Goal: Information Seeking & Learning: Learn about a topic

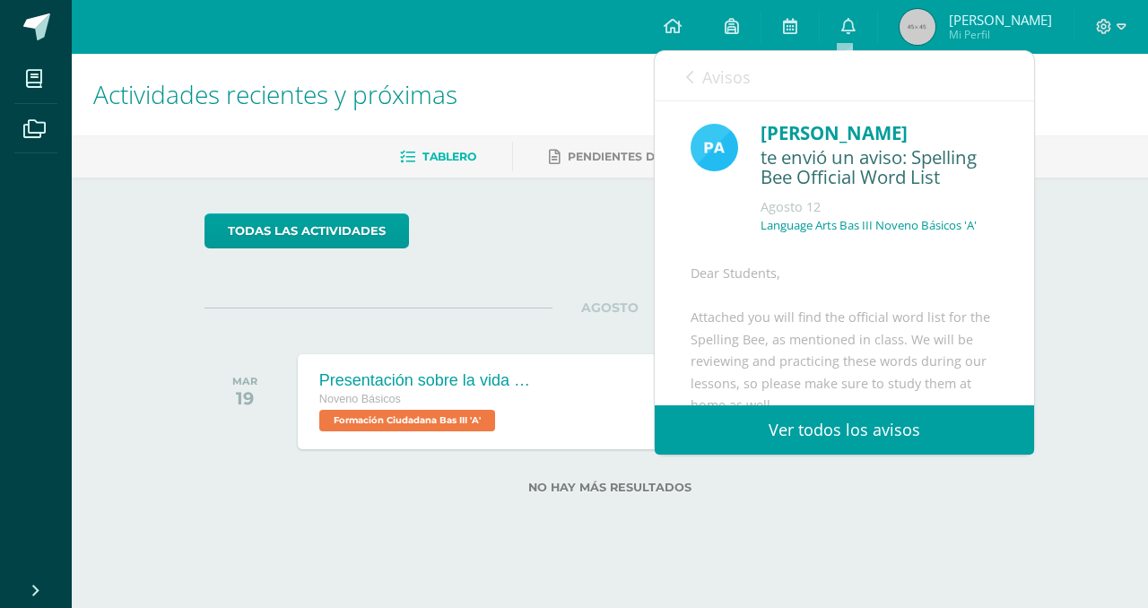
scroll to position [327, 0]
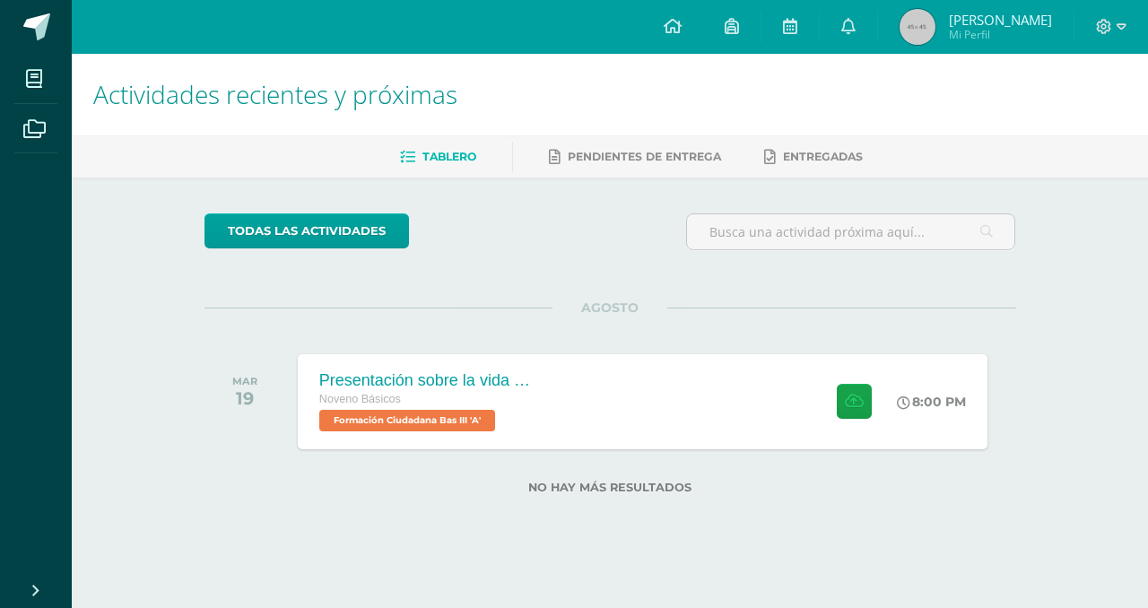
click at [591, 248] on div "todas las Actividades" at bounding box center [610, 239] width 826 height 51
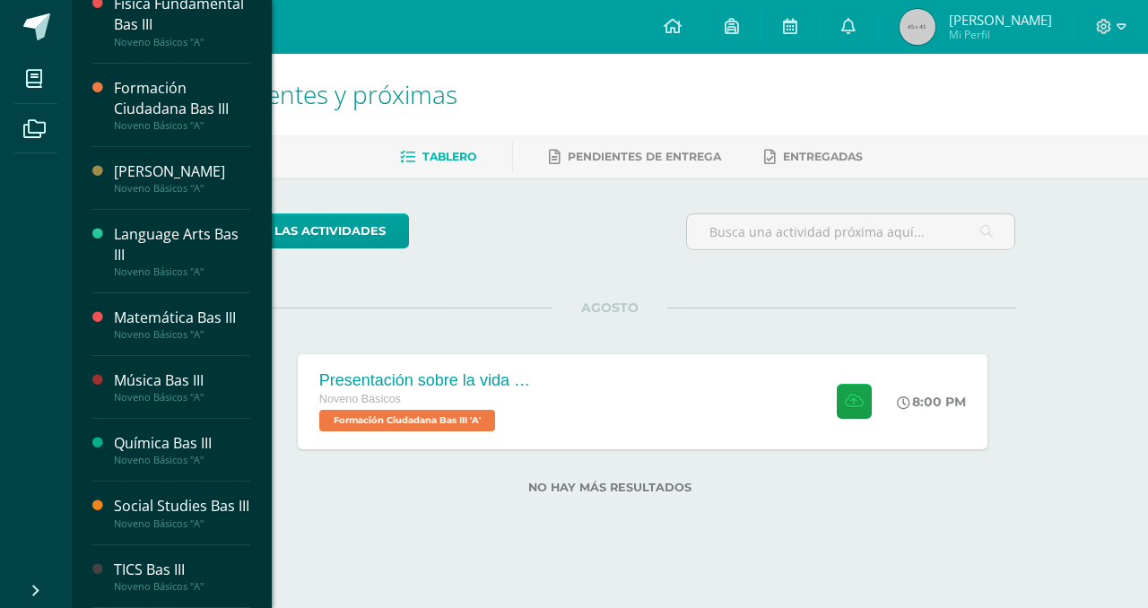
scroll to position [606, 0]
click at [170, 496] on div "Social Studies Bas III" at bounding box center [182, 506] width 136 height 21
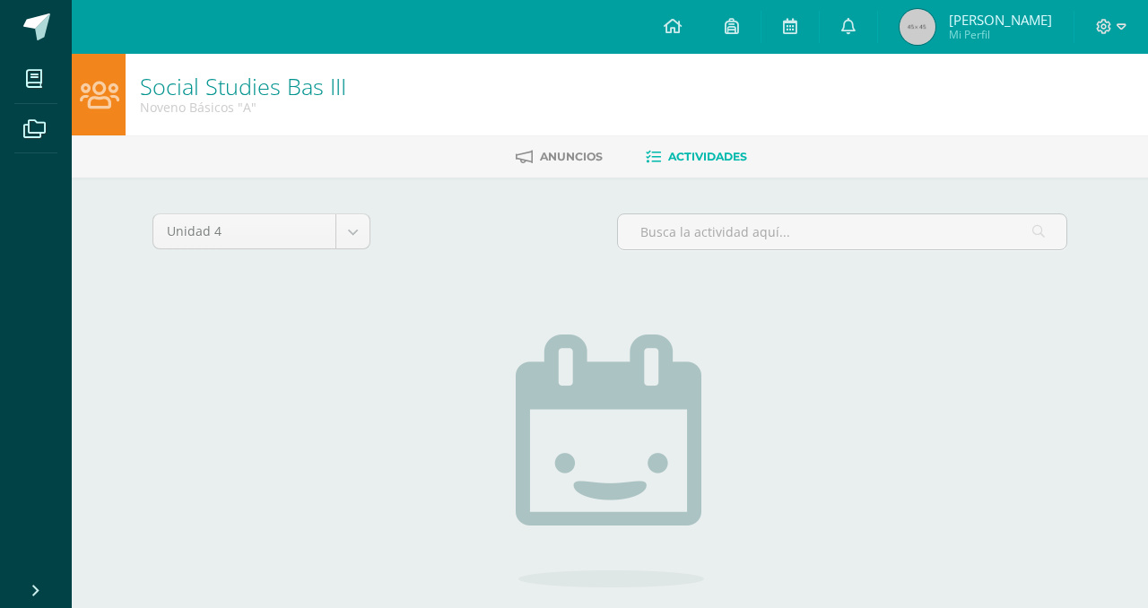
scroll to position [163, 0]
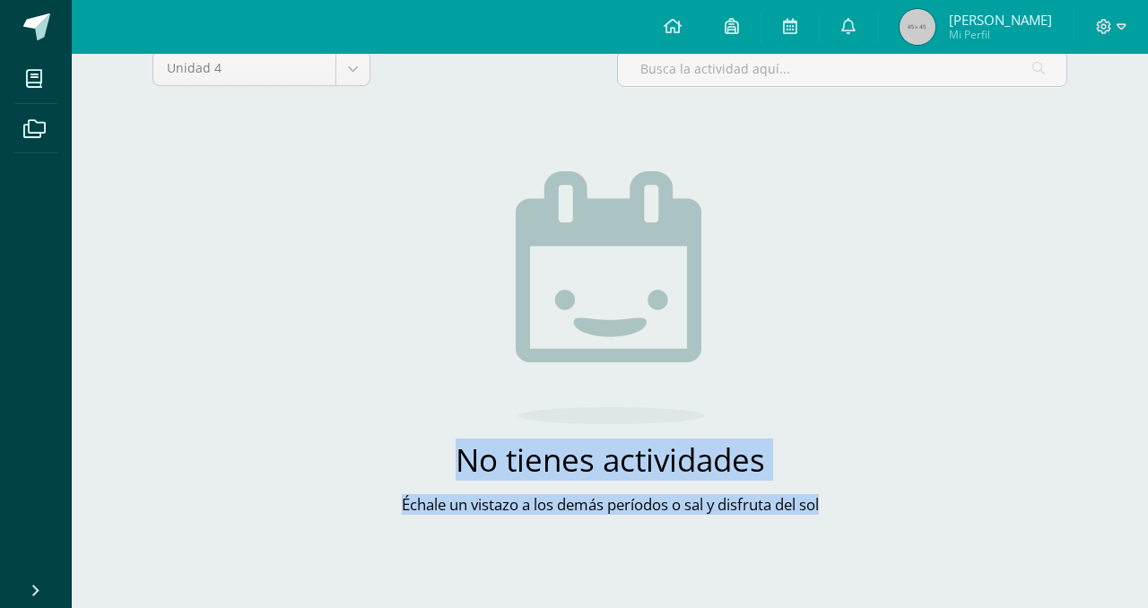
drag, startPoint x: 448, startPoint y: 452, endPoint x: 829, endPoint y: 510, distance: 385.6
click at [829, 510] on div "No tienes actividades Échale un vistazo a los demás períodos o sal y disfruta d…" at bounding box center [609, 353] width 529 height 437
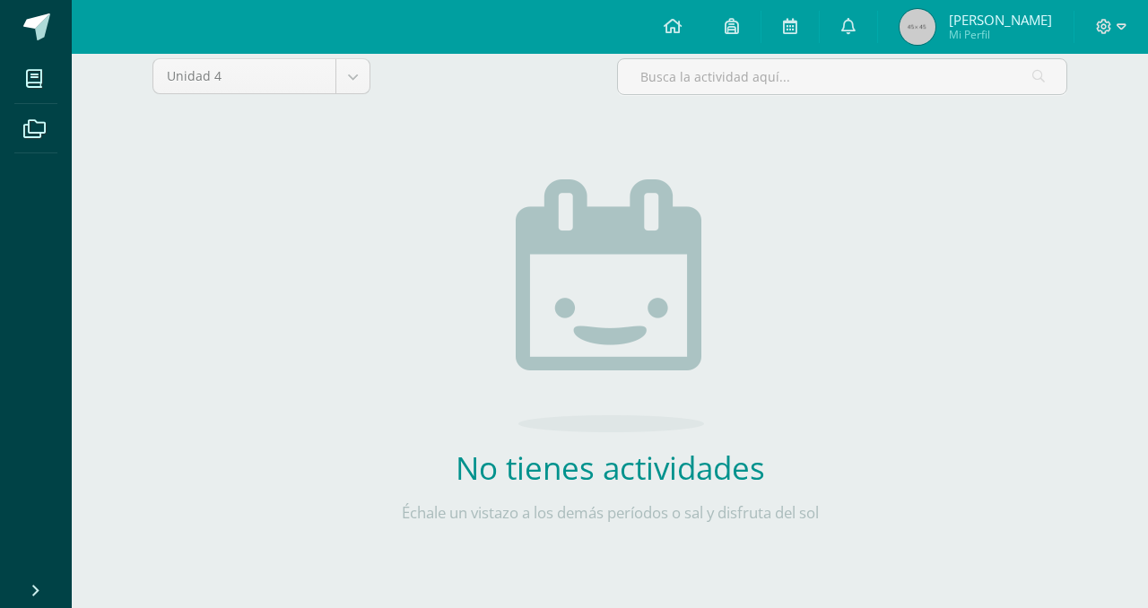
click at [35, 592] on icon at bounding box center [36, 591] width 14 height 18
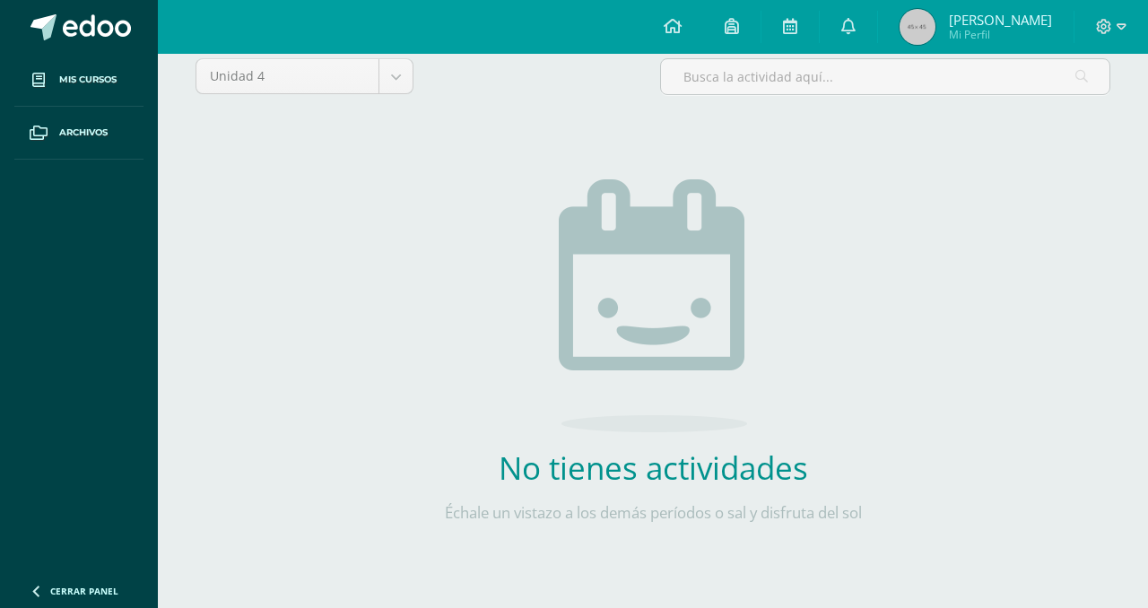
click at [238, 486] on div "Unidad 4 Unidad 1 Unidad 2 Unidad 3 Unidad 4 No tienes actividades Échale un vi…" at bounding box center [652, 319] width 929 height 522
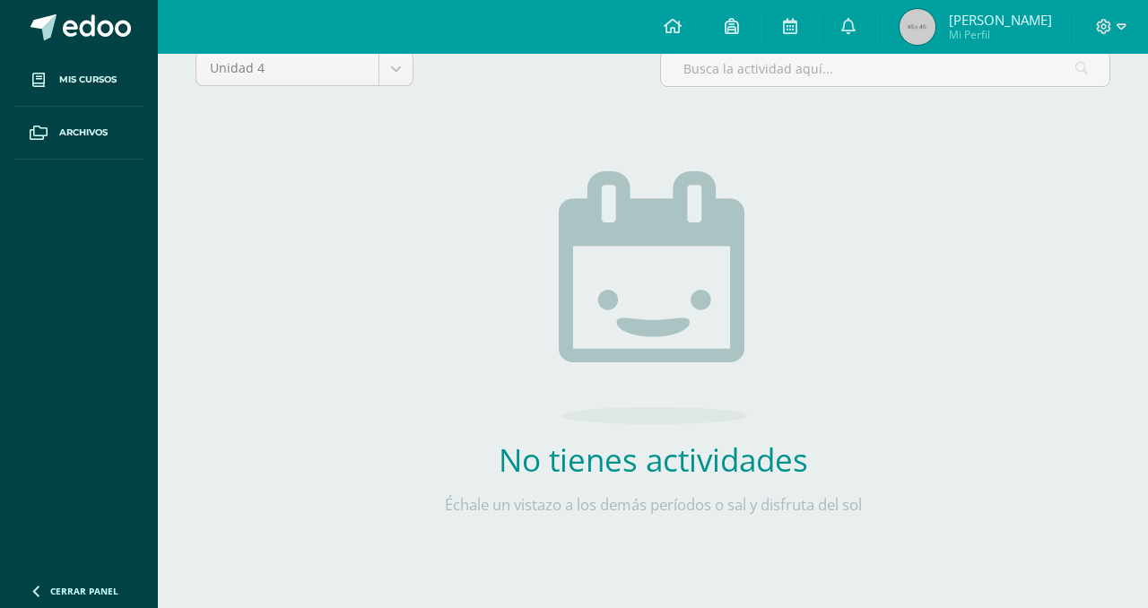
scroll to position [0, 0]
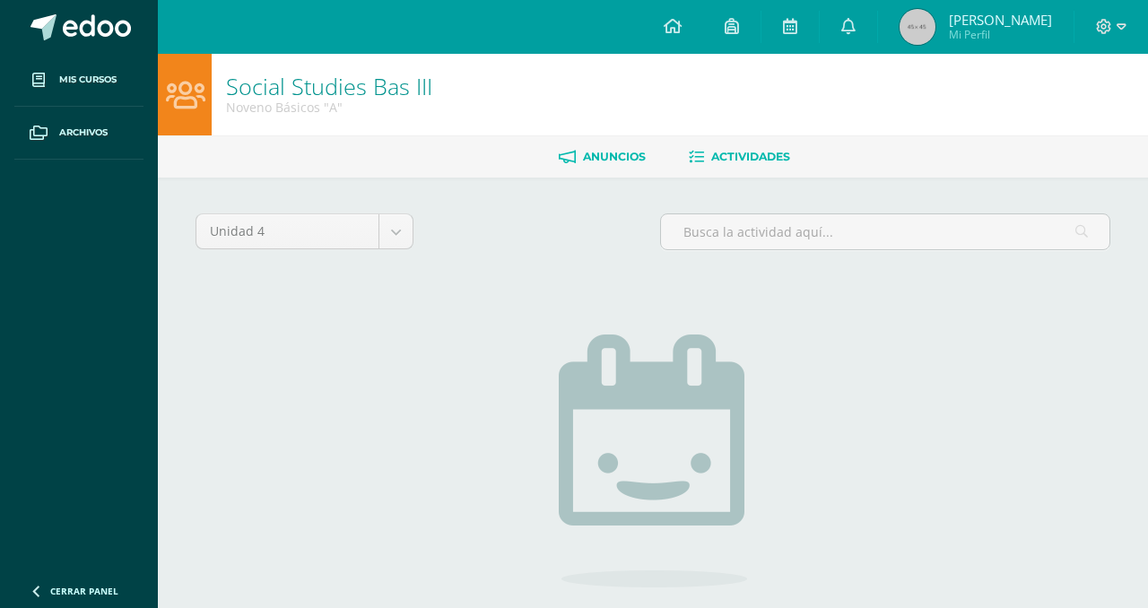
click at [617, 153] on span "Anuncios" at bounding box center [614, 156] width 63 height 13
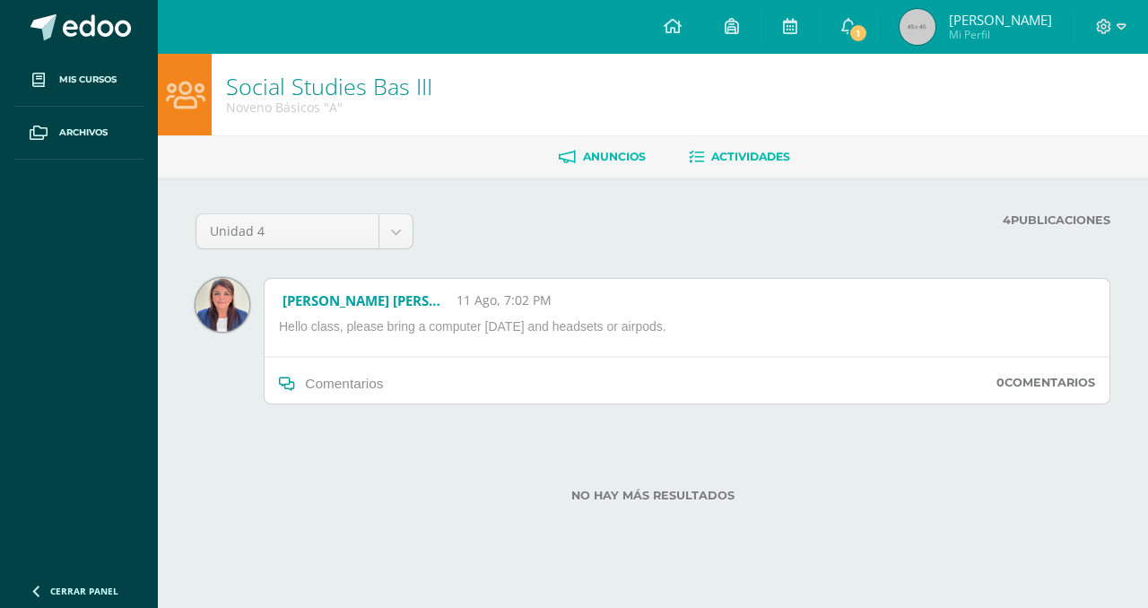
click at [702, 164] on link "Actividades" at bounding box center [739, 157] width 101 height 29
click at [849, 32] on span "1" at bounding box center [859, 33] width 20 height 20
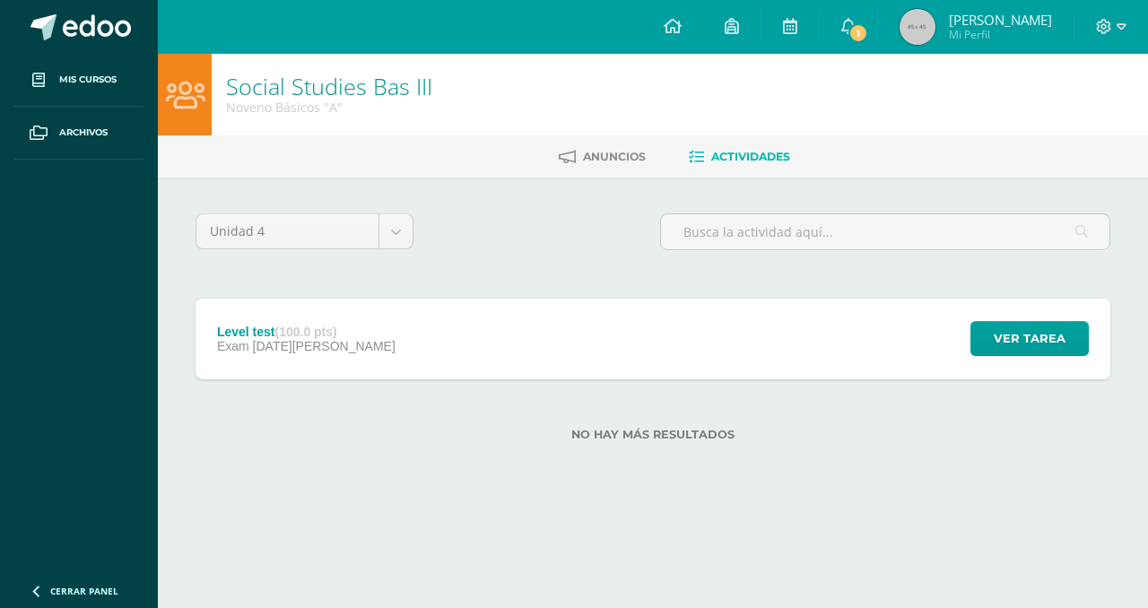
click at [575, 323] on div "Level test (100.0 pts) Exam 12 de Agosto Ver tarea Level test Social Studies Ba…" at bounding box center [653, 339] width 915 height 81
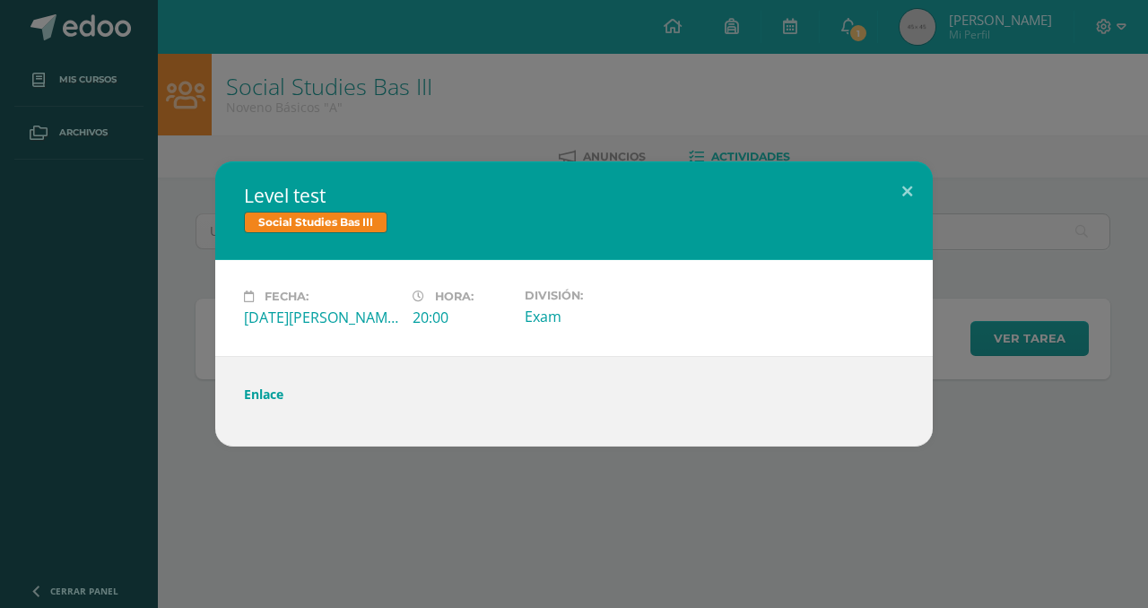
click at [253, 394] on link "Enlace" at bounding box center [263, 394] width 39 height 17
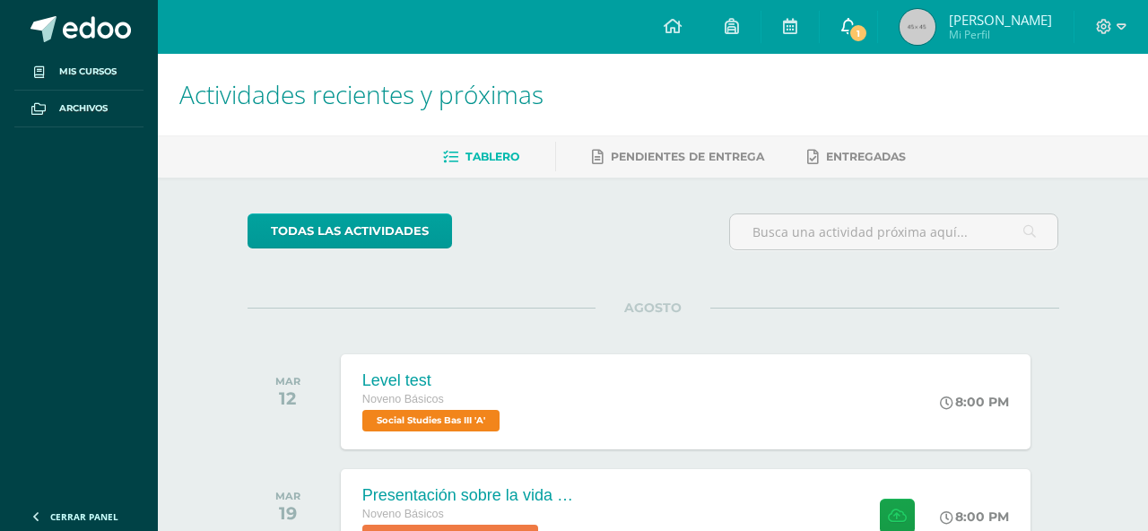
click at [842, 30] on icon at bounding box center [849, 26] width 14 height 16
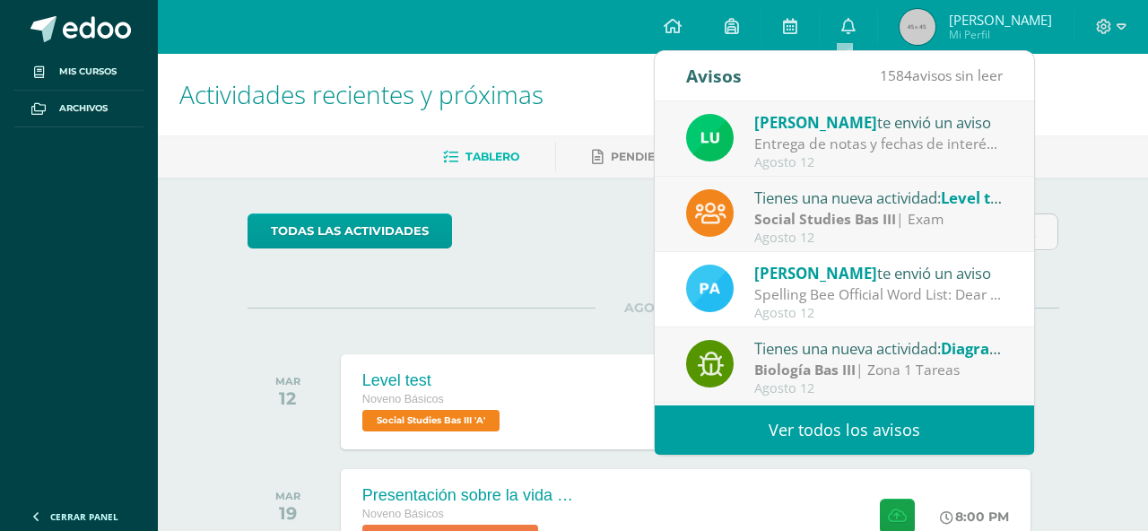
click at [737, 223] on div "Tienes una nueva actividad: Level test Social Studies Bas III | Exam [DATE]" at bounding box center [844, 215] width 317 height 59
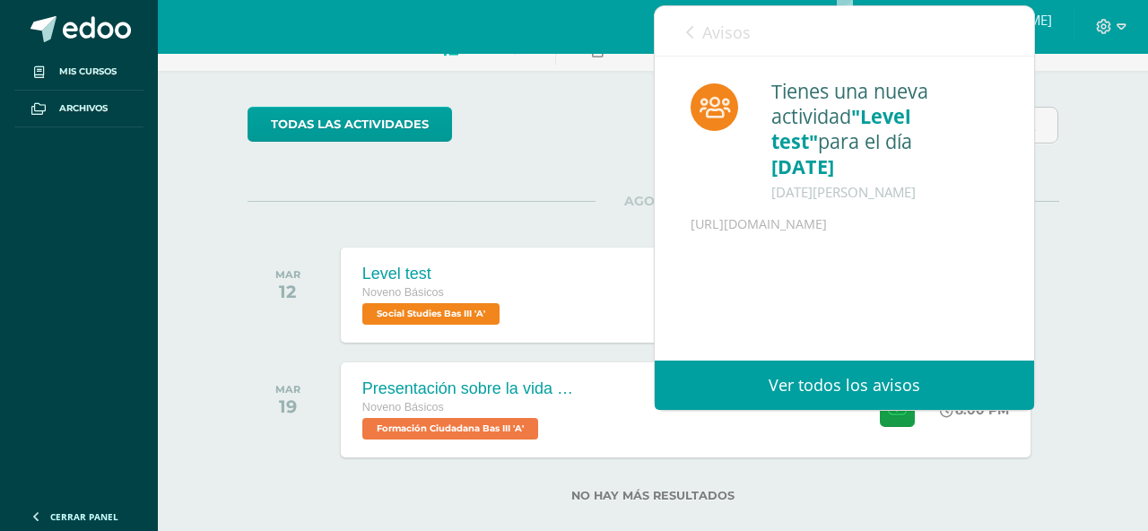
scroll to position [102, 0]
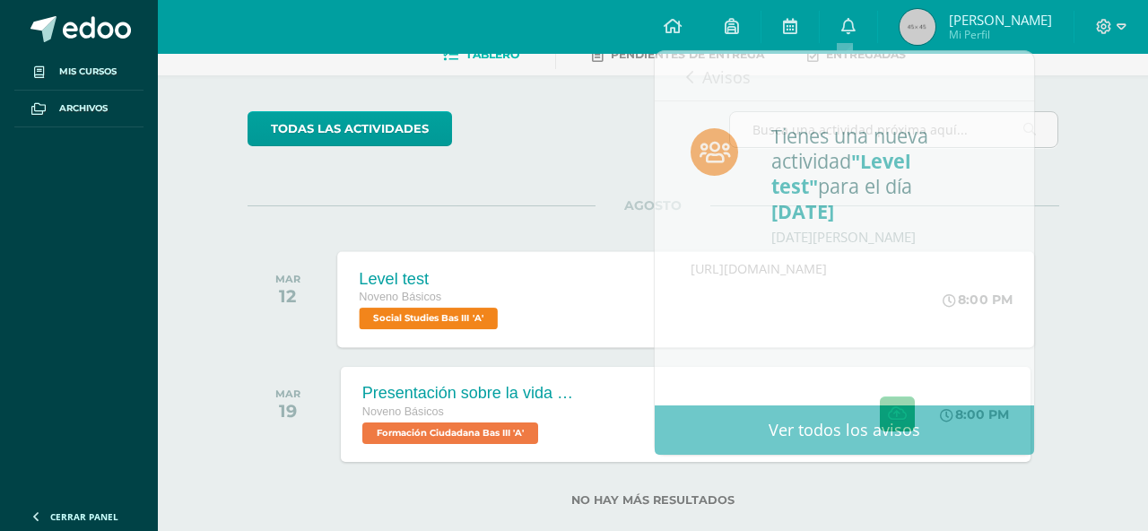
click at [518, 331] on div "Level test Noveno Básicos Social Studies Bas III 'A'" at bounding box center [430, 299] width 187 height 96
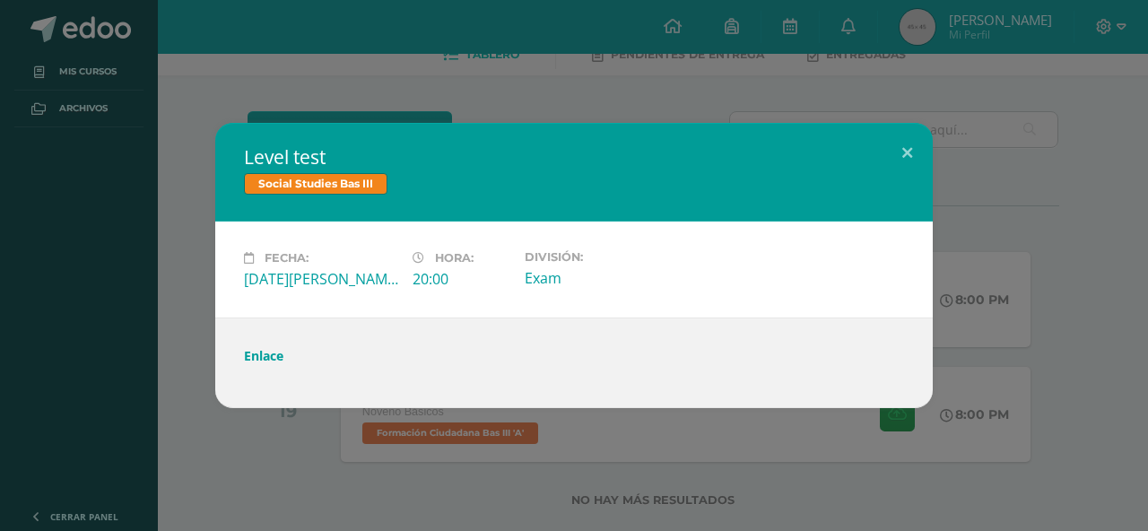
click at [260, 359] on link "Enlace" at bounding box center [263, 355] width 39 height 17
